Goal: Transaction & Acquisition: Subscribe to service/newsletter

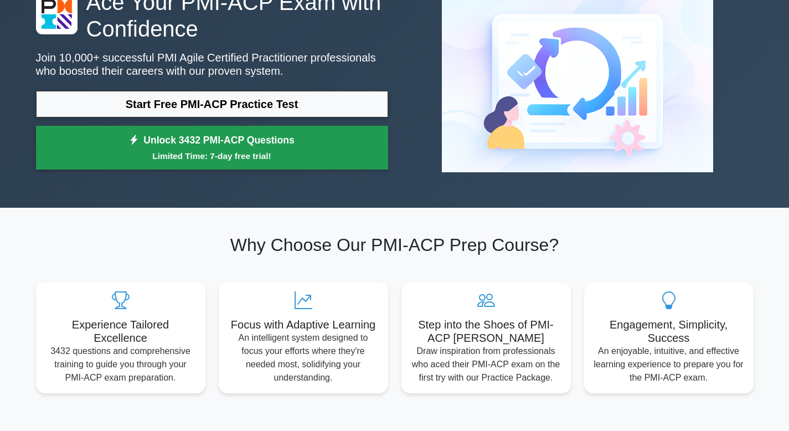
scroll to position [81, 0]
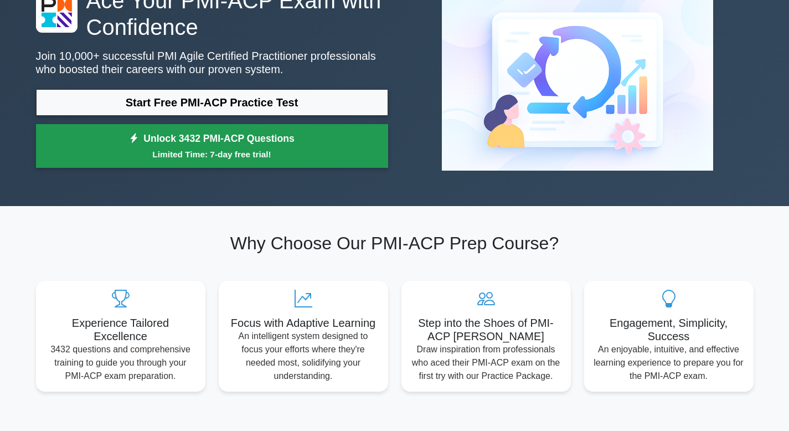
click at [223, 135] on link "Unlock 3432 PMI-ACP Questions Limited Time: 7-day free trial!" at bounding box center [212, 146] width 352 height 44
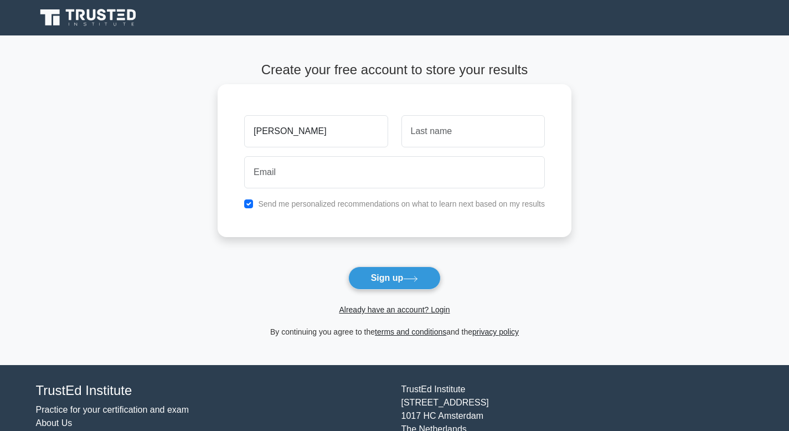
drag, startPoint x: 346, startPoint y: 133, endPoint x: 296, endPoint y: 132, distance: 49.8
click at [296, 132] on input "[PERSON_NAME]" at bounding box center [315, 131] width 143 height 32
type input "[PERSON_NAME]"
click at [446, 138] on input "text" at bounding box center [472, 131] width 143 height 32
paste input "SIBOMANA"
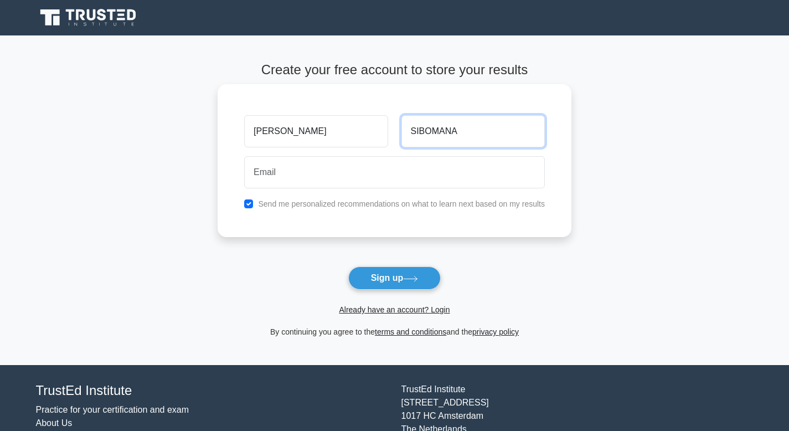
type input "SIBOMANA"
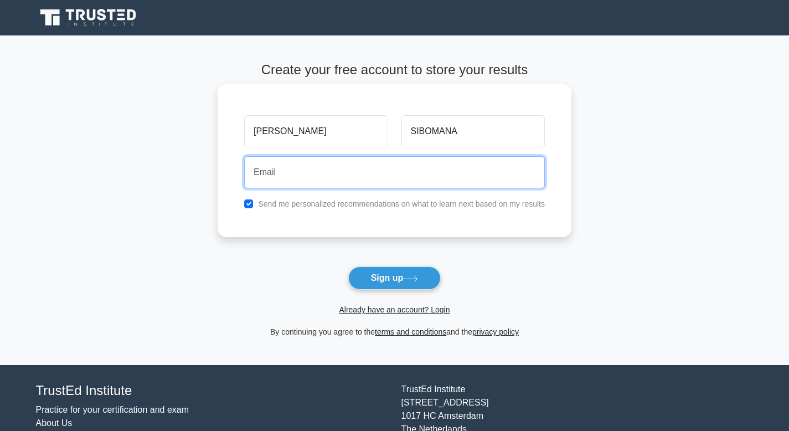
click at [290, 176] on input "email" at bounding box center [394, 172] width 301 height 32
type input "[EMAIL_ADDRESS][DOMAIN_NAME]"
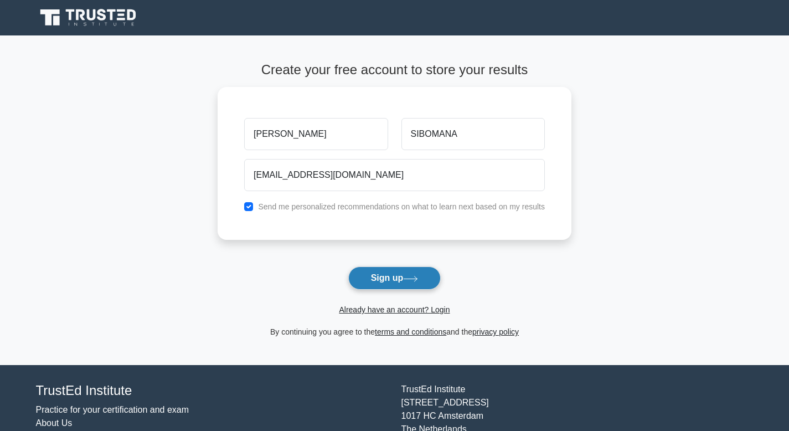
click at [391, 277] on button "Sign up" at bounding box center [394, 277] width 93 height 23
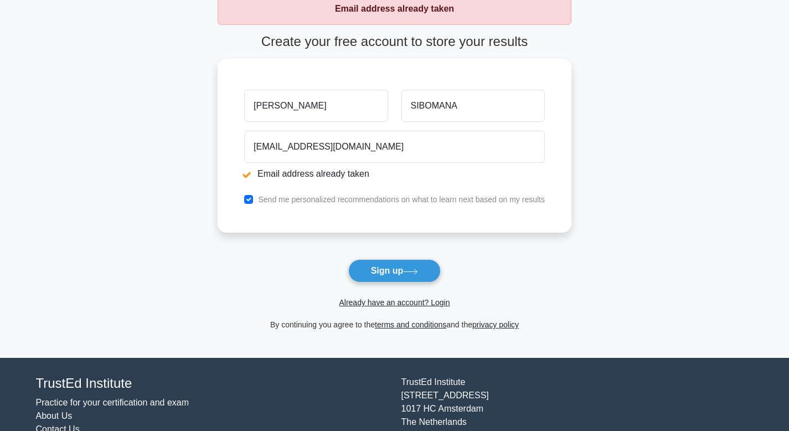
scroll to position [70, 0]
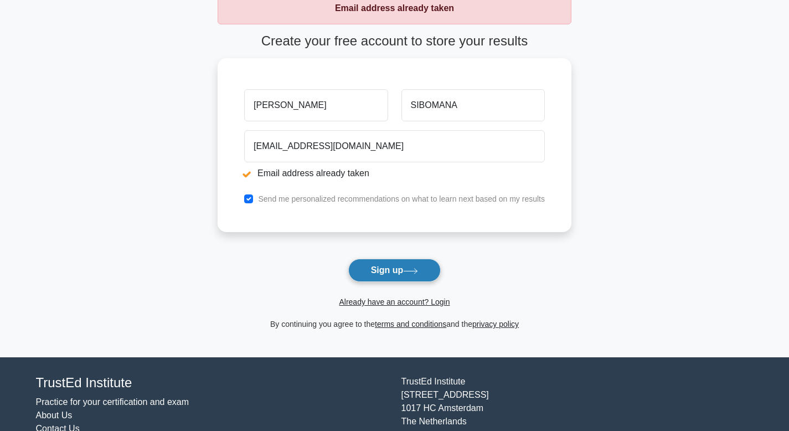
click at [387, 271] on button "Sign up" at bounding box center [394, 270] width 93 height 23
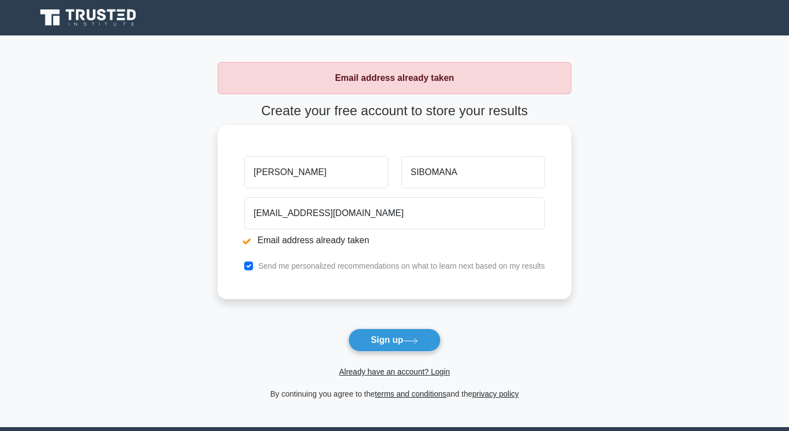
click at [310, 169] on input "[PERSON_NAME]" at bounding box center [315, 172] width 143 height 32
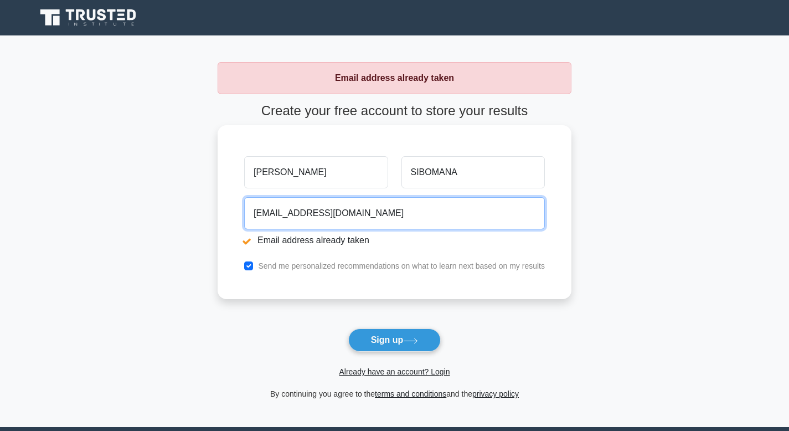
click at [452, 223] on input "[EMAIL_ADDRESS][DOMAIN_NAME]" at bounding box center [394, 213] width 301 height 32
drag, startPoint x: 403, startPoint y: 219, endPoint x: 284, endPoint y: 215, distance: 119.1
click at [284, 215] on input "[EMAIL_ADDRESS][DOMAIN_NAME]" at bounding box center [394, 213] width 301 height 32
type input "sibomanuel2015@gmail.com"
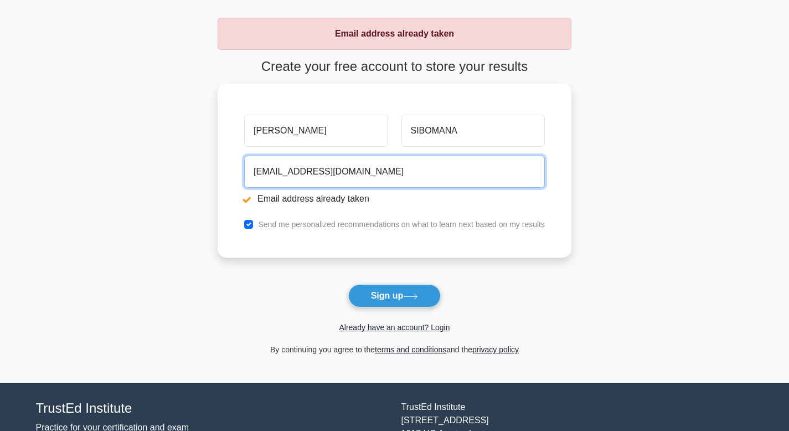
scroll to position [118, 0]
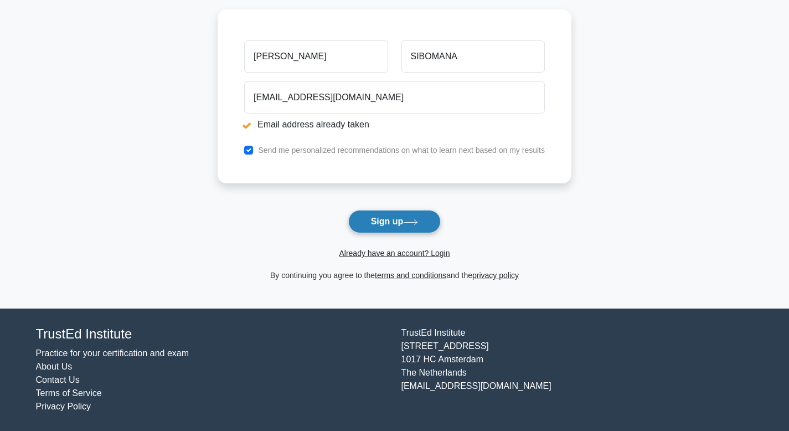
click at [370, 223] on button "Sign up" at bounding box center [394, 221] width 93 height 23
